Goal: Check status: Check status

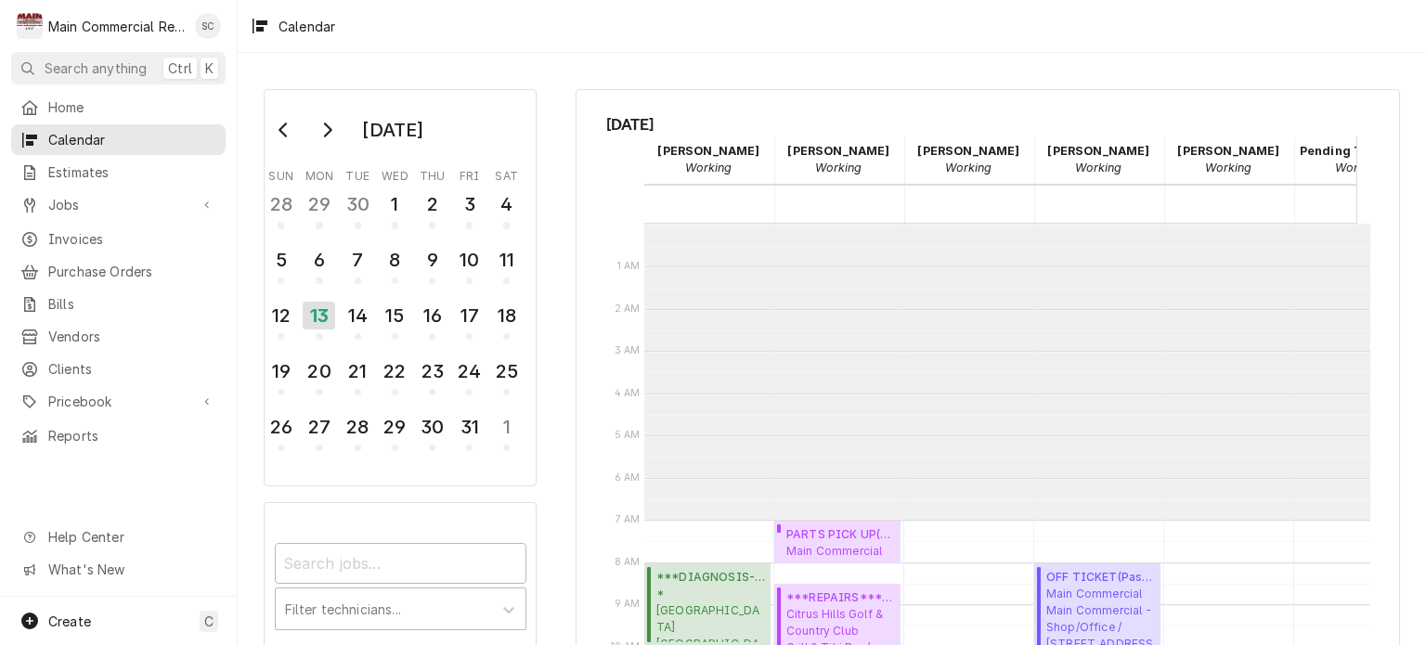
scroll to position [296, 0]
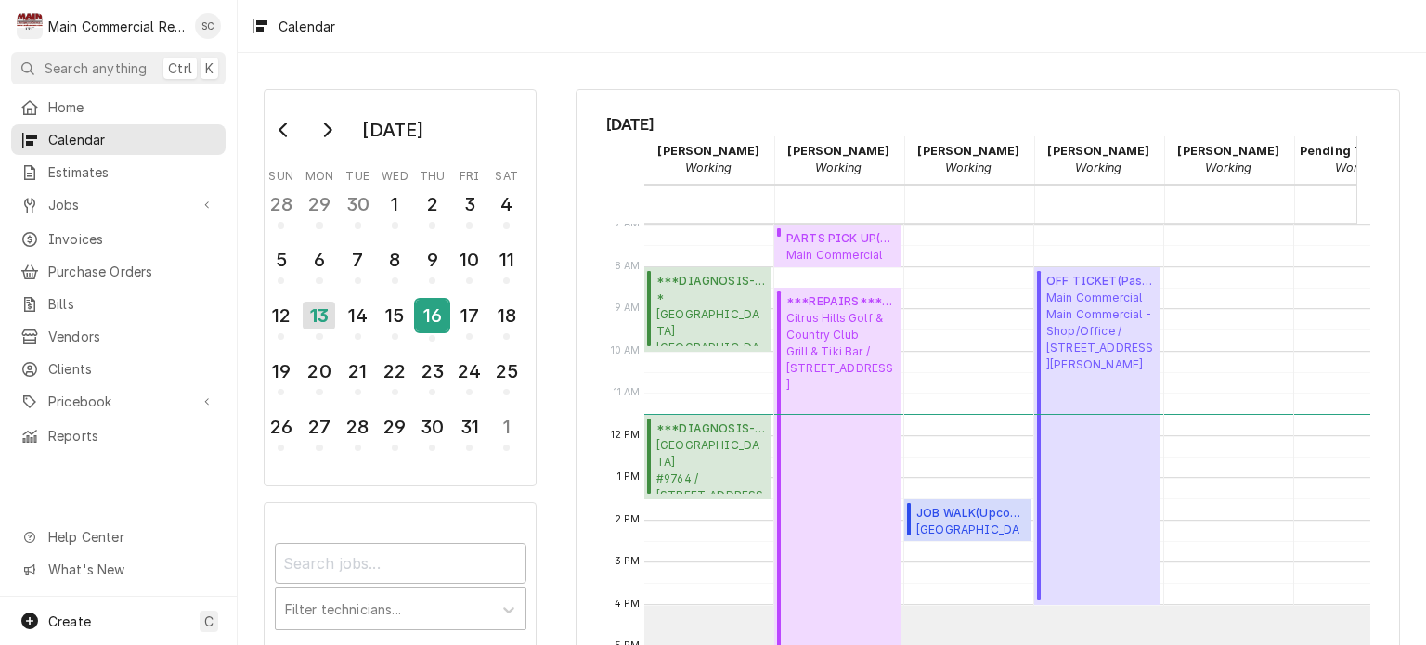
click at [427, 340] on button "16" at bounding box center [432, 321] width 37 height 50
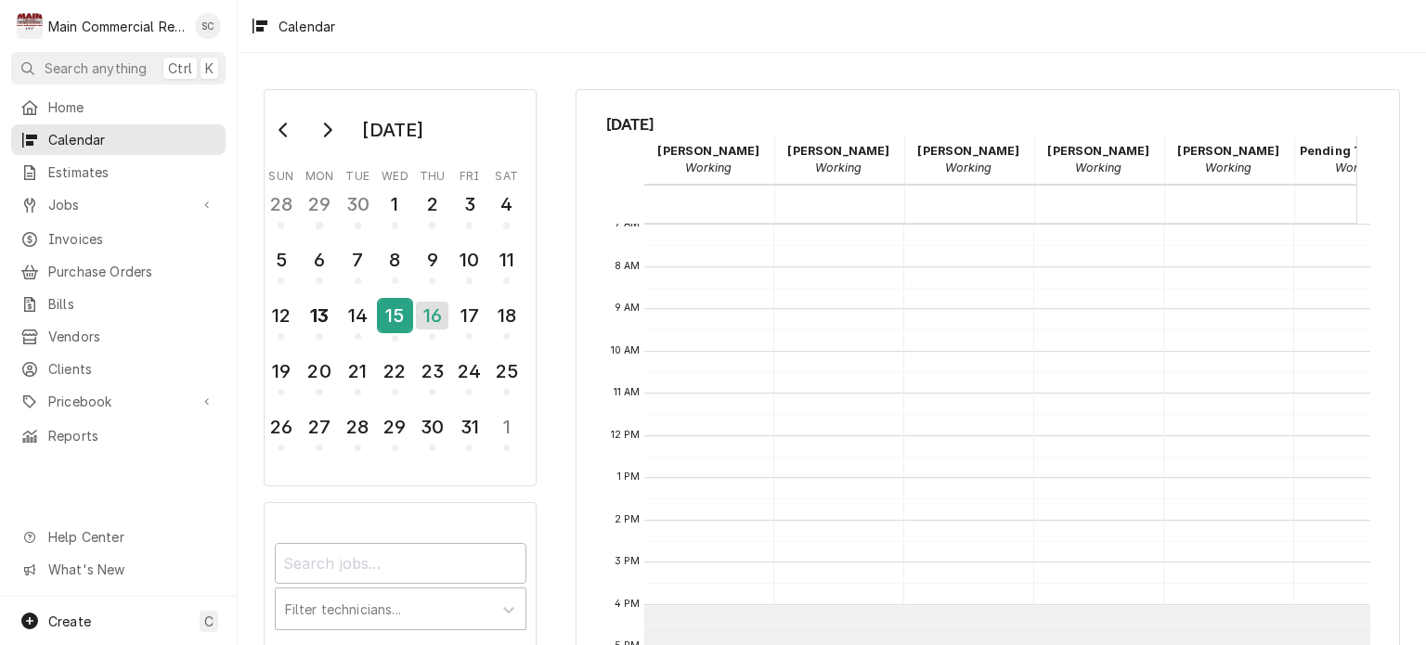
click at [404, 323] on div "15" at bounding box center [395, 316] width 33 height 32
click at [362, 312] on div "14" at bounding box center [358, 316] width 33 height 32
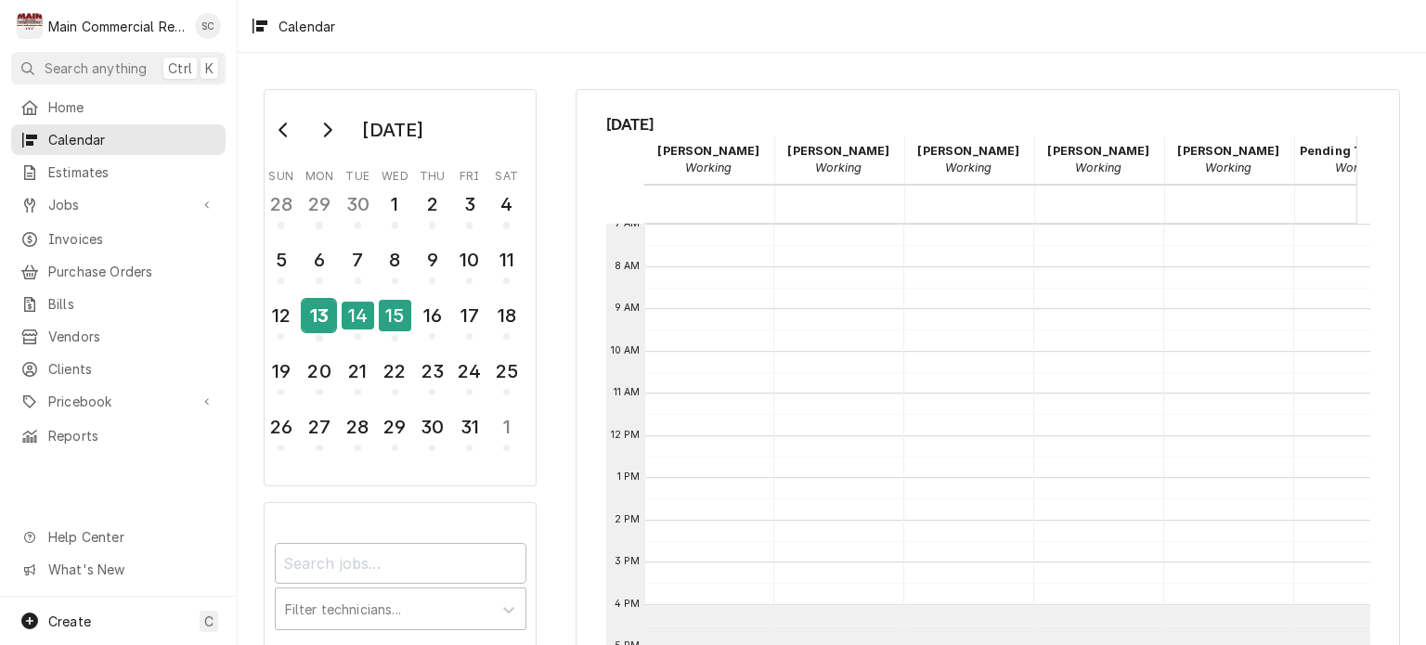
click at [331, 310] on div "13" at bounding box center [319, 316] width 33 height 32
